Goal: Connect with others: Participate in discussion

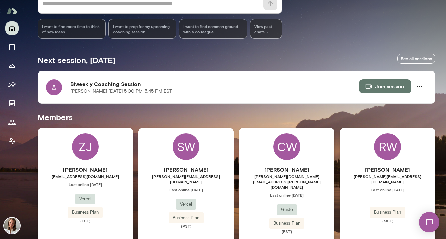
scroll to position [76, 0]
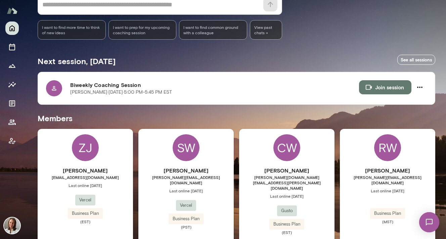
click at [266, 157] on div "CW [PERSON_NAME] [PERSON_NAME][DOMAIN_NAME][EMAIL_ADDRESS][PERSON_NAME][DOMAIN_…" at bounding box center [286, 194] width 95 height 131
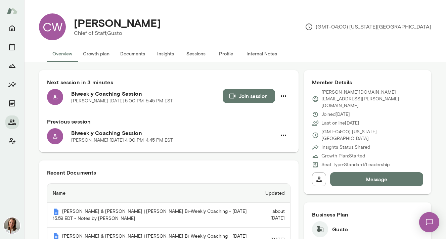
click at [61, 53] on button "Overview" at bounding box center [62, 54] width 31 height 16
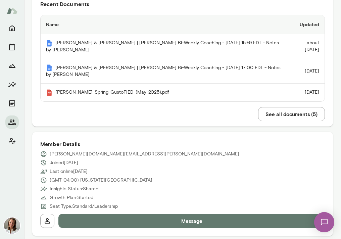
scroll to position [51, 0]
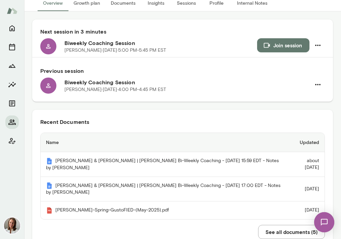
click at [270, 53] on div "Join session" at bounding box center [291, 46] width 68 height 16
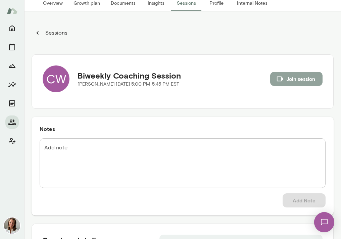
click at [296, 80] on button "Join session" at bounding box center [296, 79] width 52 height 14
